Goal: Obtain resource: Download file/media

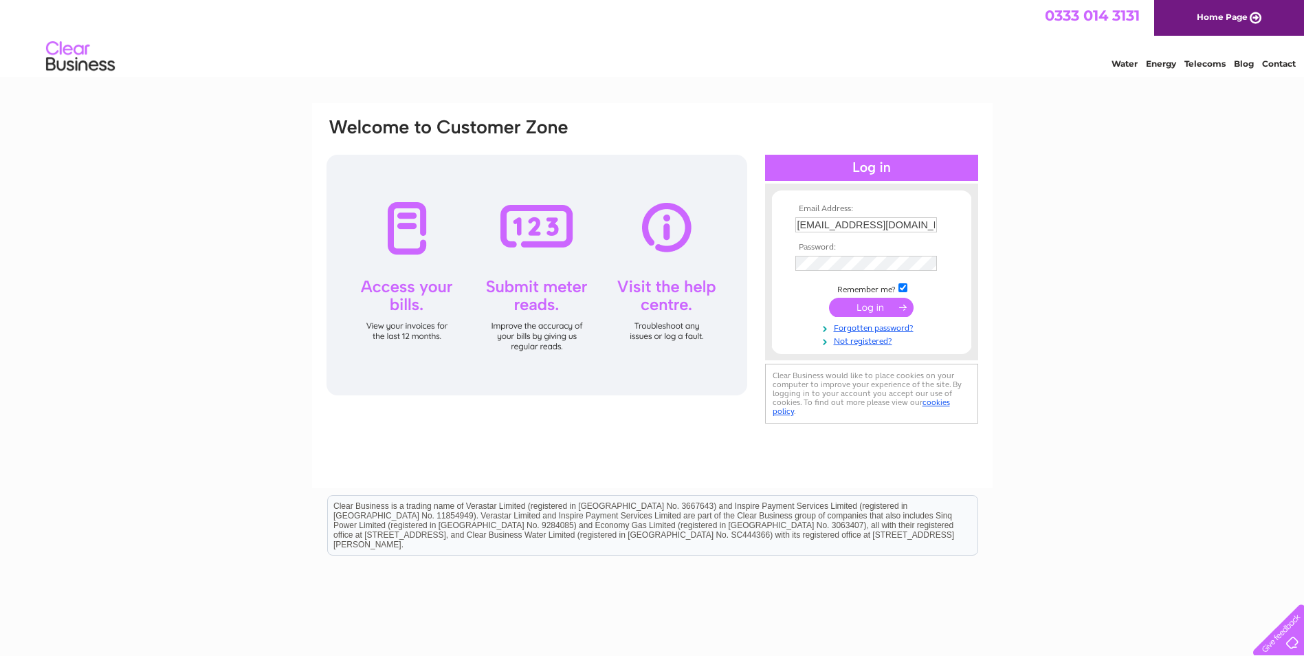
click at [879, 307] on input "submit" at bounding box center [871, 307] width 85 height 19
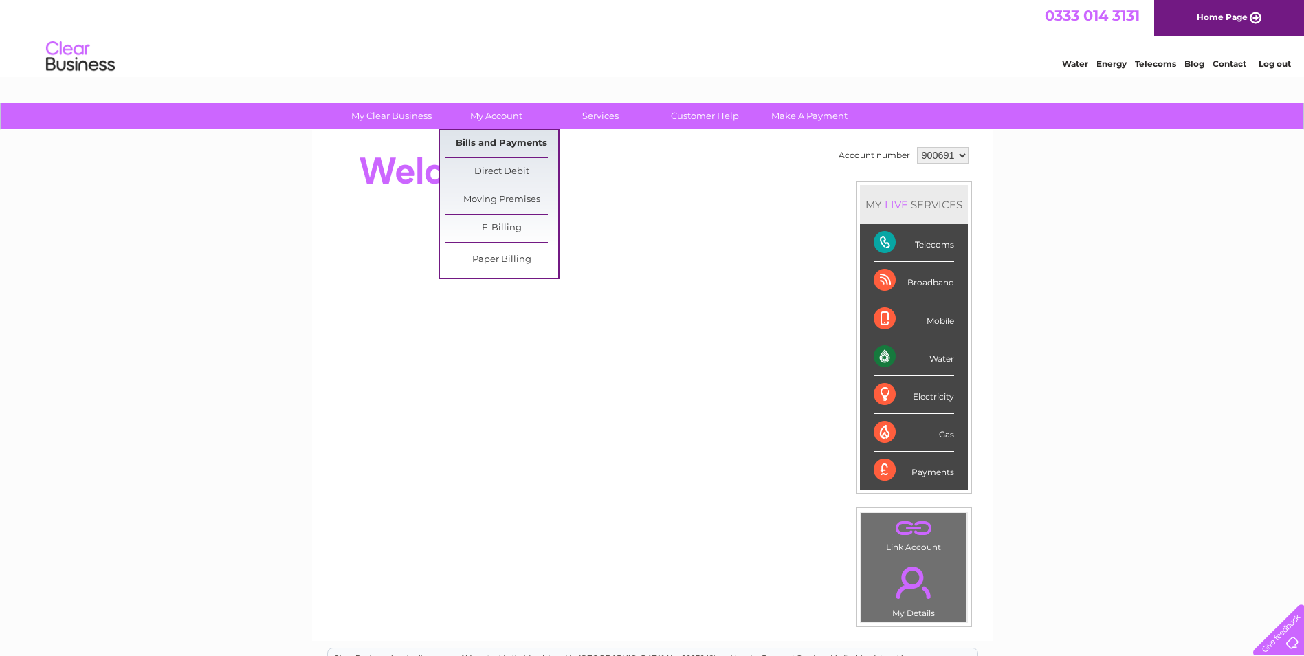
click at [490, 144] on link "Bills and Payments" at bounding box center [501, 144] width 113 height 28
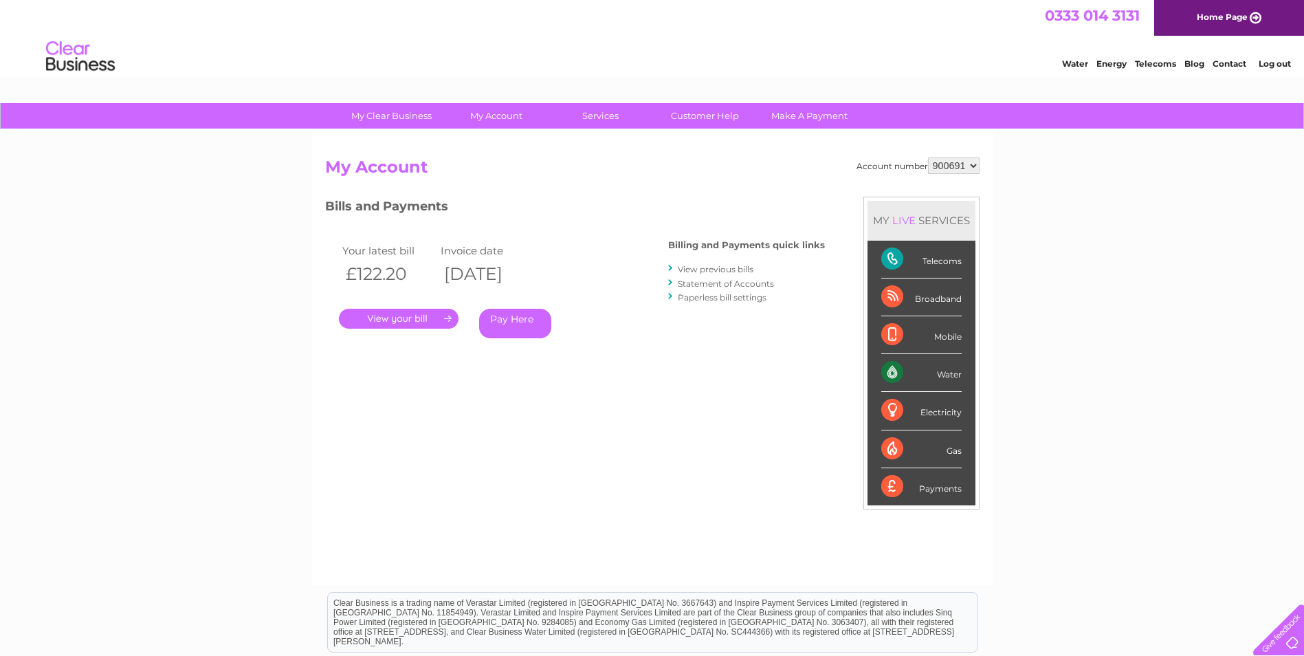
click at [421, 317] on link "." at bounding box center [399, 319] width 120 height 20
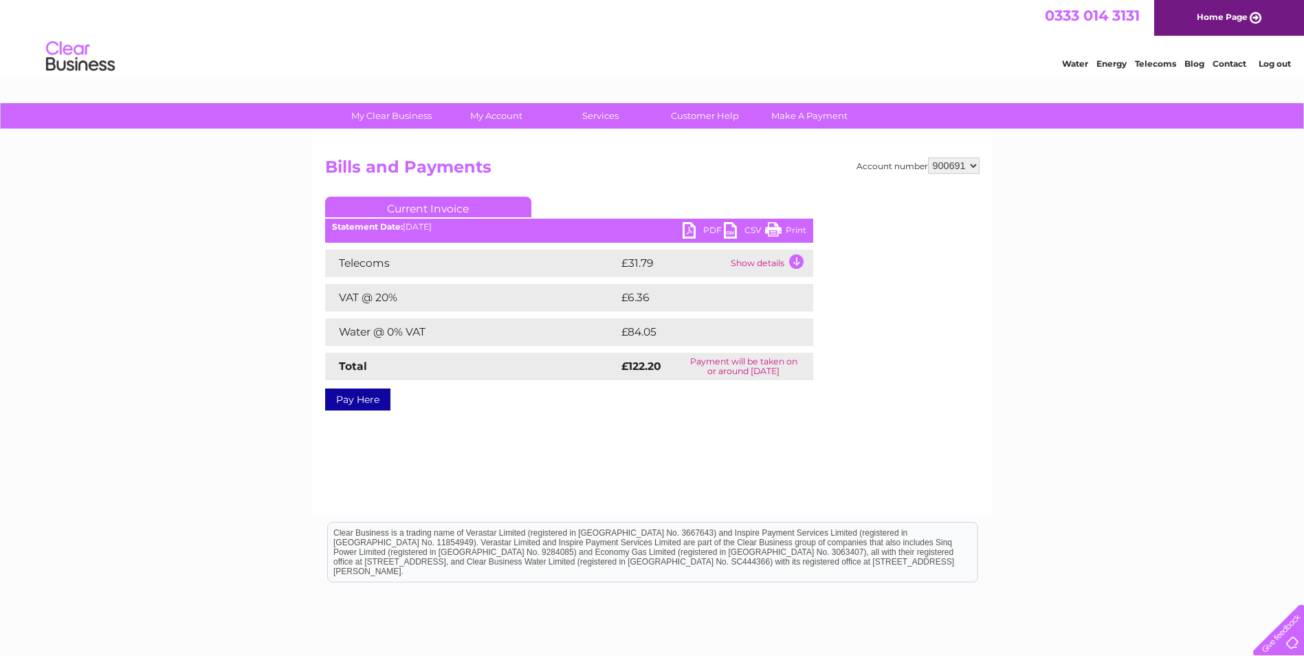
click at [708, 231] on link "PDF" at bounding box center [703, 232] width 41 height 20
click at [962, 167] on select "900691 975014" at bounding box center [954, 165] width 52 height 17
select select "975014"
click at [928, 157] on select "900691 975014" at bounding box center [954, 165] width 52 height 17
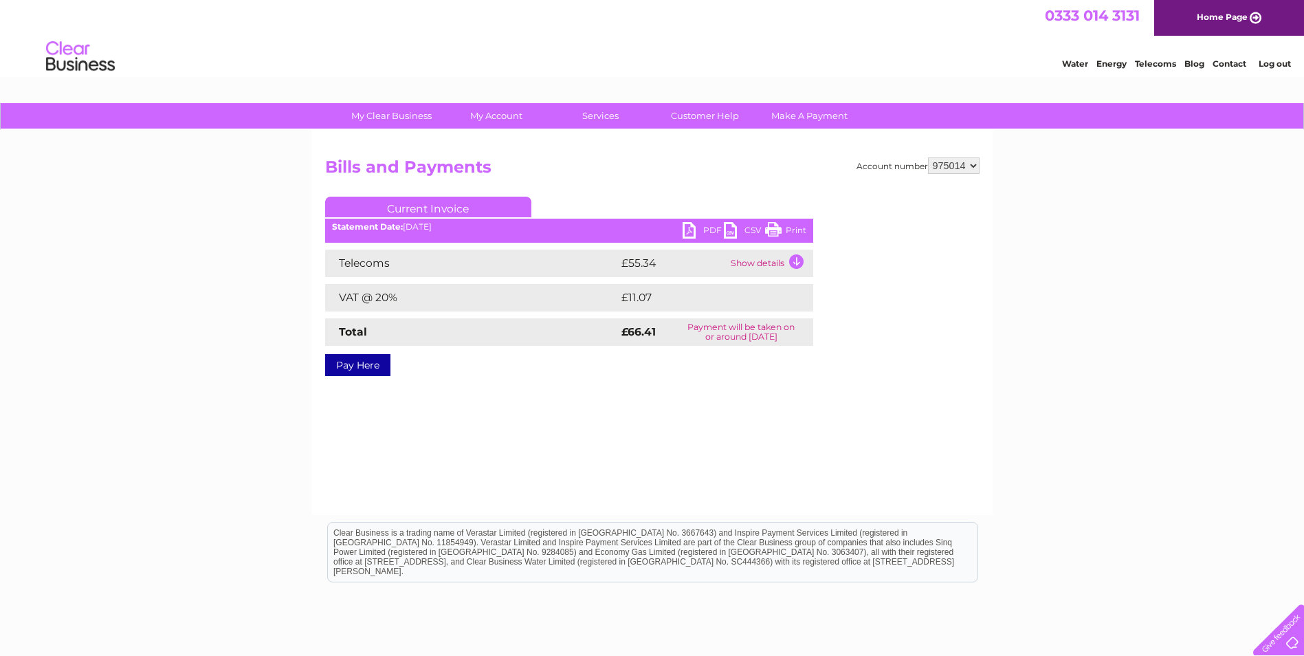
click at [708, 229] on link "PDF" at bounding box center [703, 232] width 41 height 20
